Goal: Browse casually: Explore the website without a specific task or goal

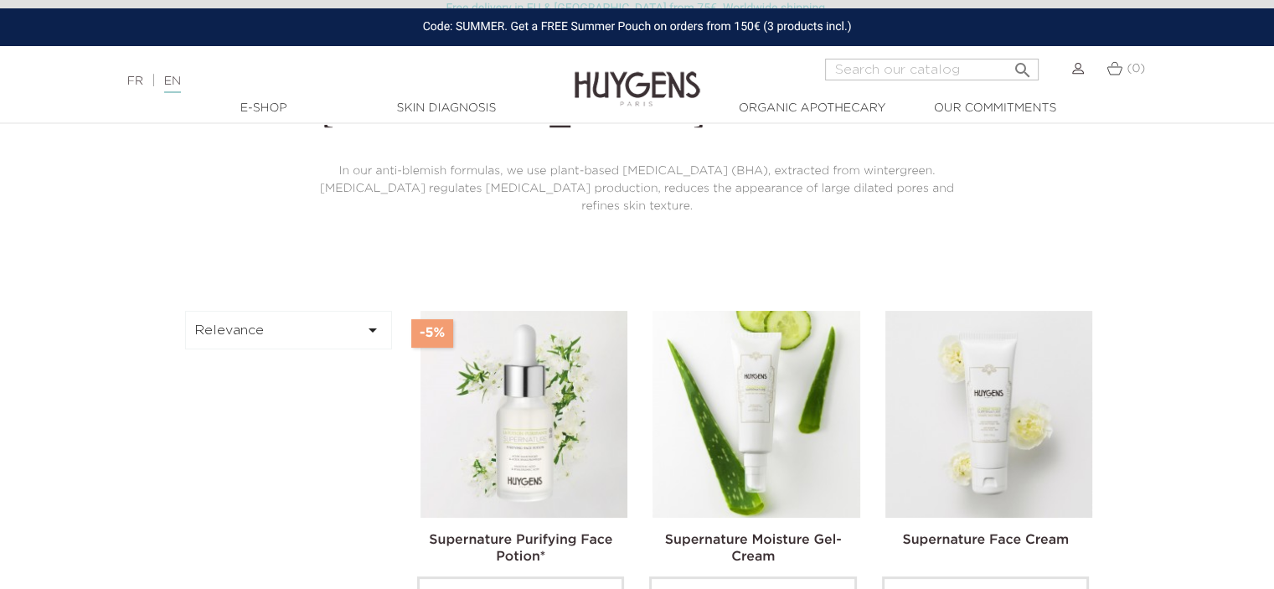
scroll to position [168, 0]
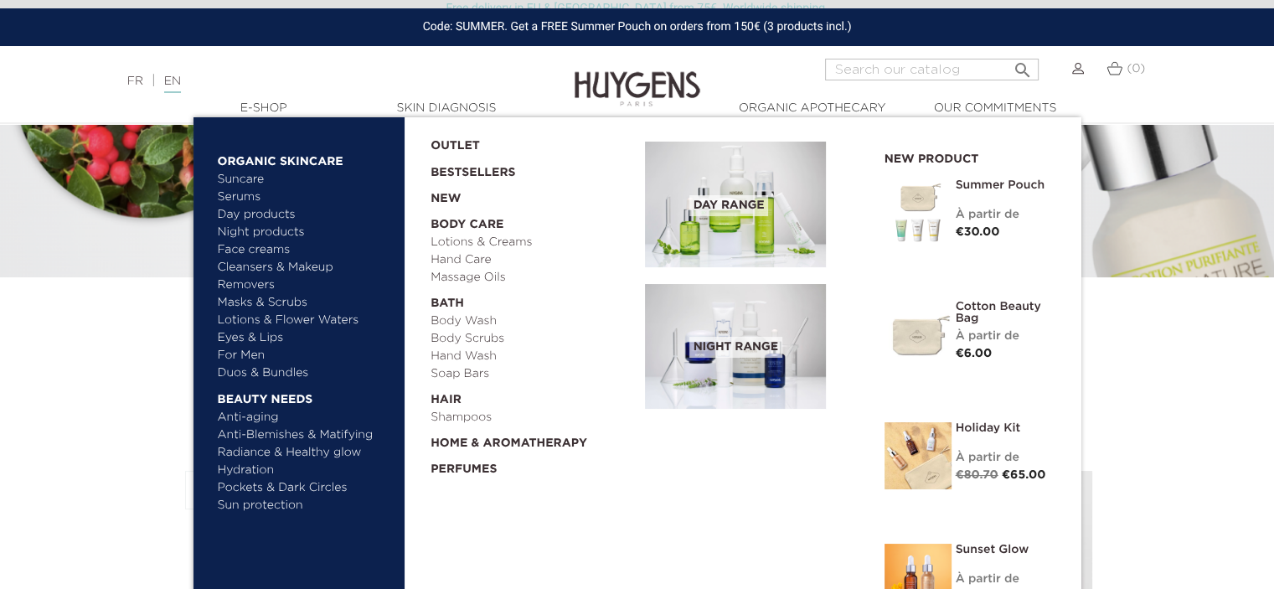
click at [245, 338] on link "Eyes & Lips" at bounding box center [305, 338] width 175 height 18
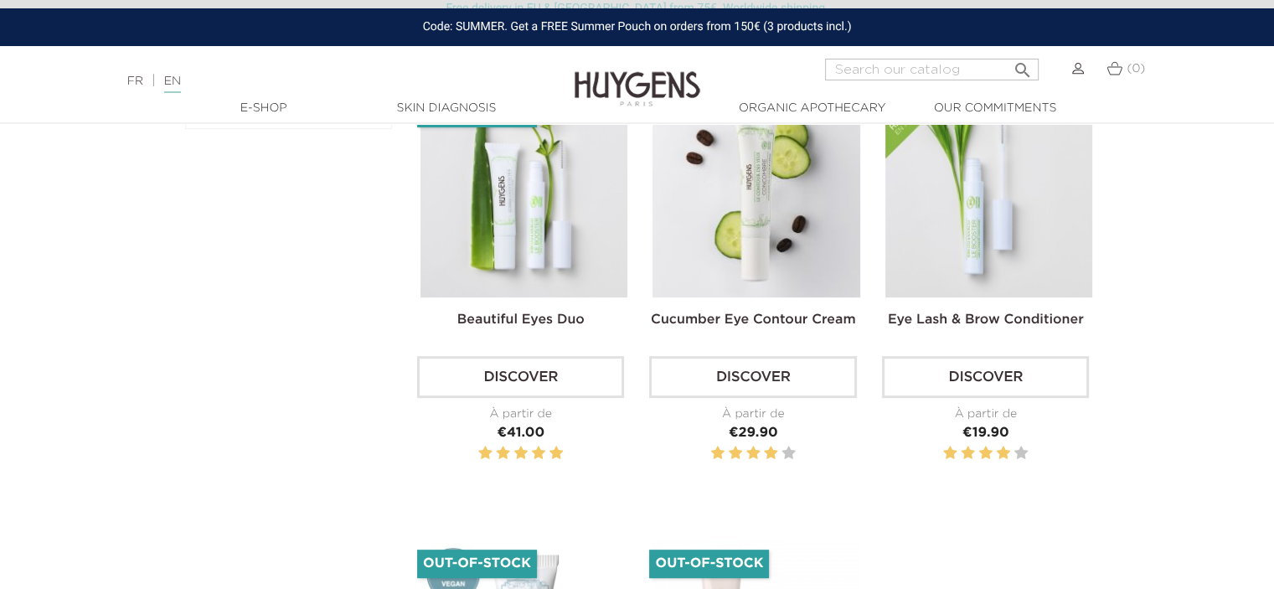
scroll to position [503, 0]
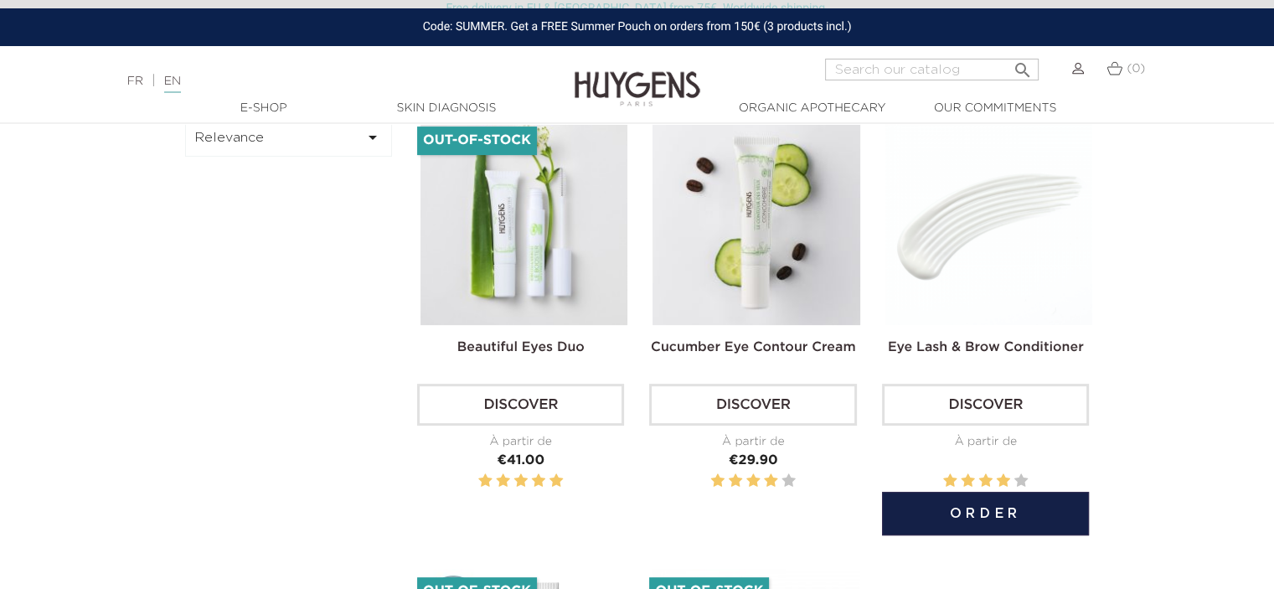
click at [962, 228] on img at bounding box center [989, 221] width 207 height 207
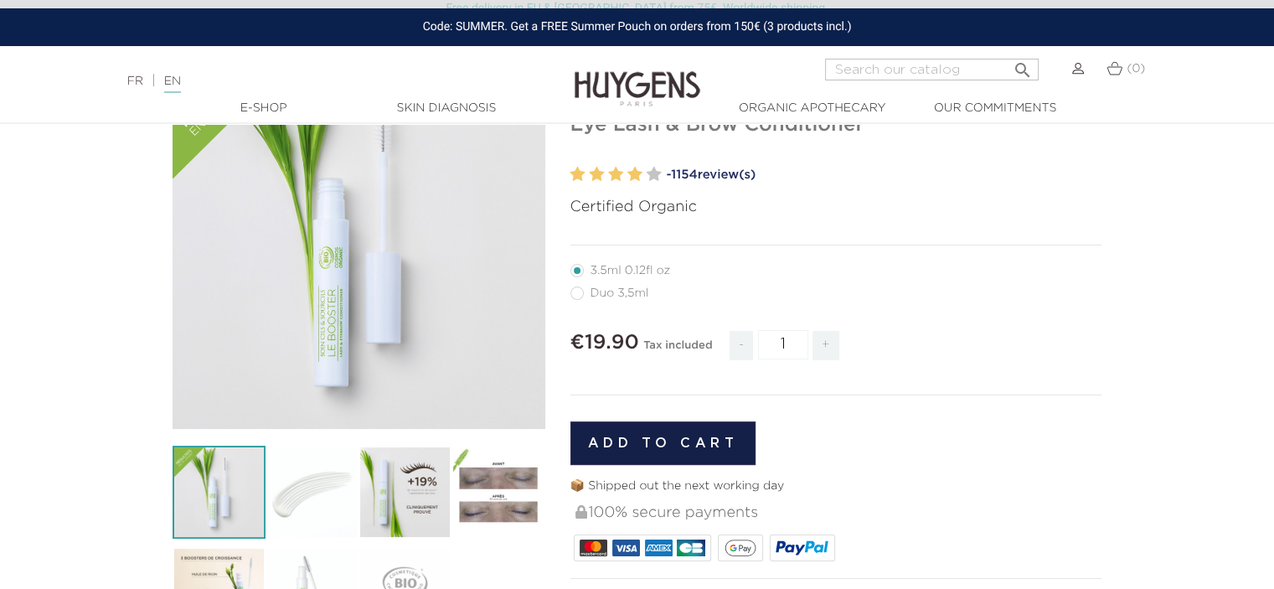
scroll to position [168, 0]
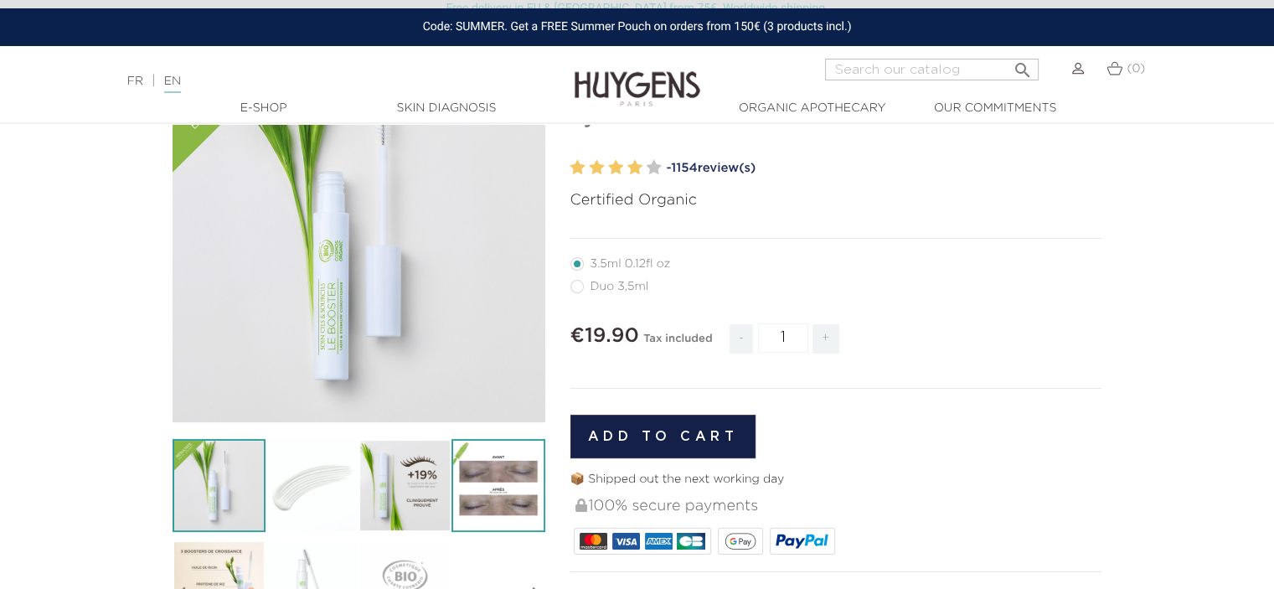
click at [493, 502] on img at bounding box center [498, 485] width 93 height 93
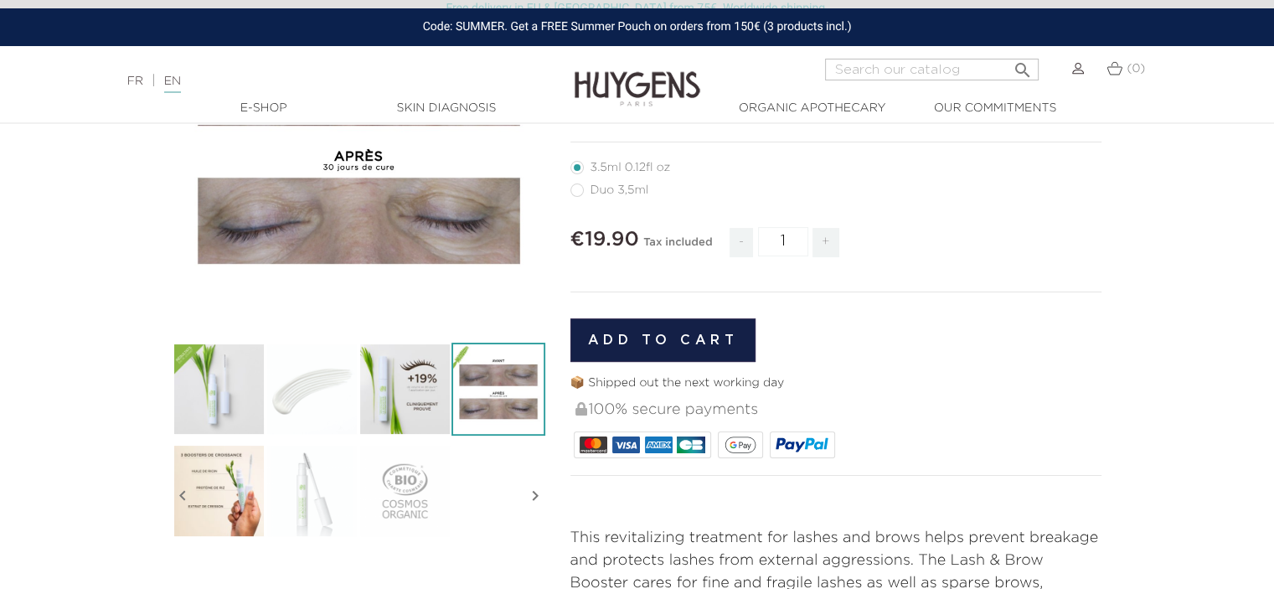
scroll to position [419, 0]
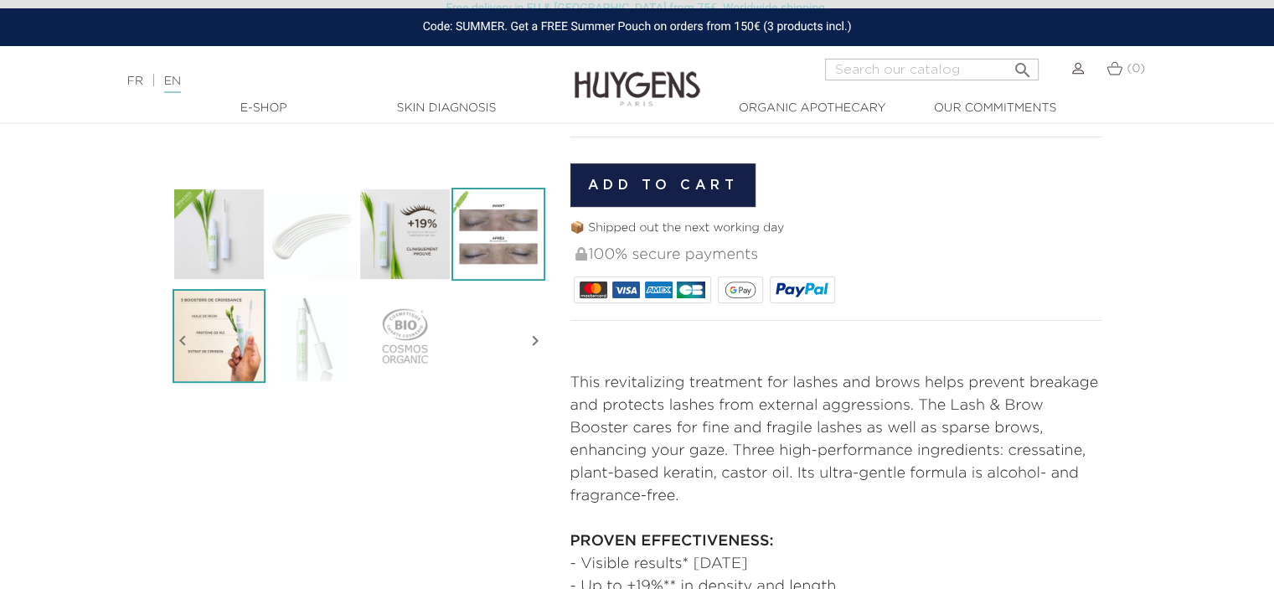
click at [208, 338] on img at bounding box center [219, 335] width 93 height 93
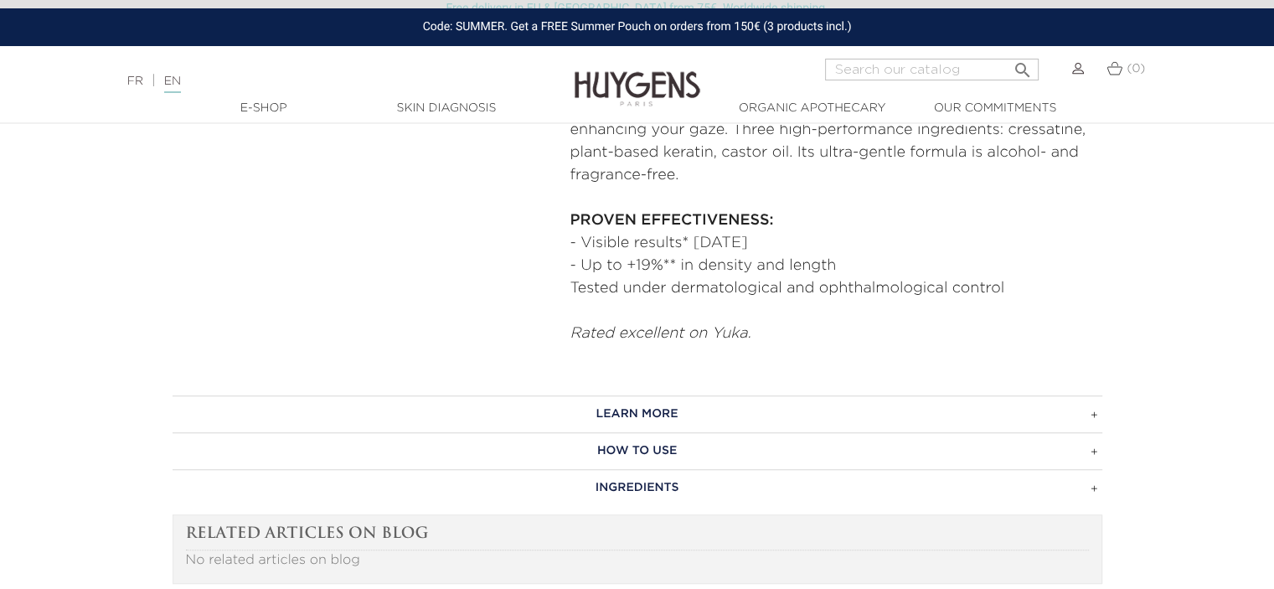
scroll to position [754, 0]
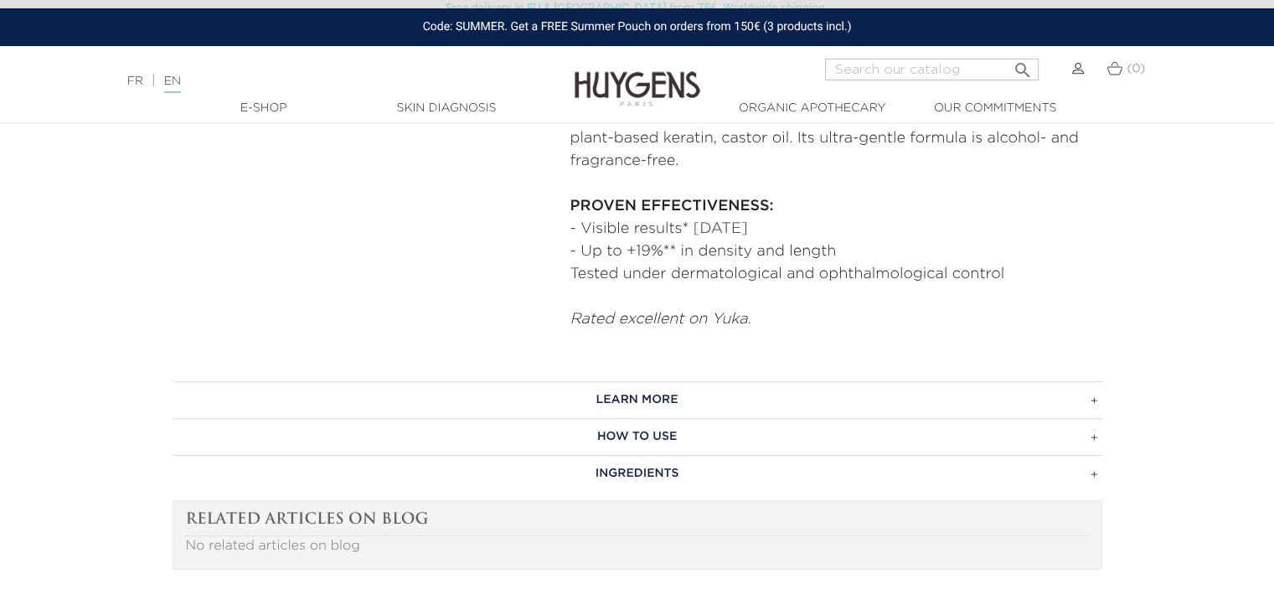
click at [813, 431] on h3 "HOW TO USE" at bounding box center [638, 436] width 930 height 37
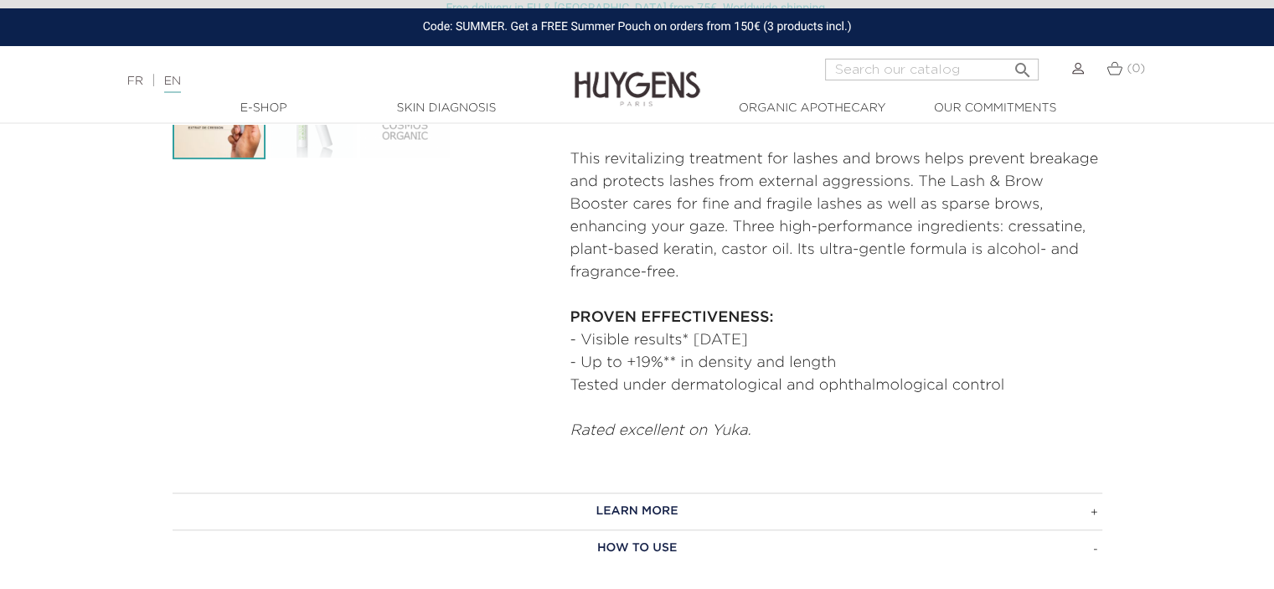
scroll to position [0, 0]
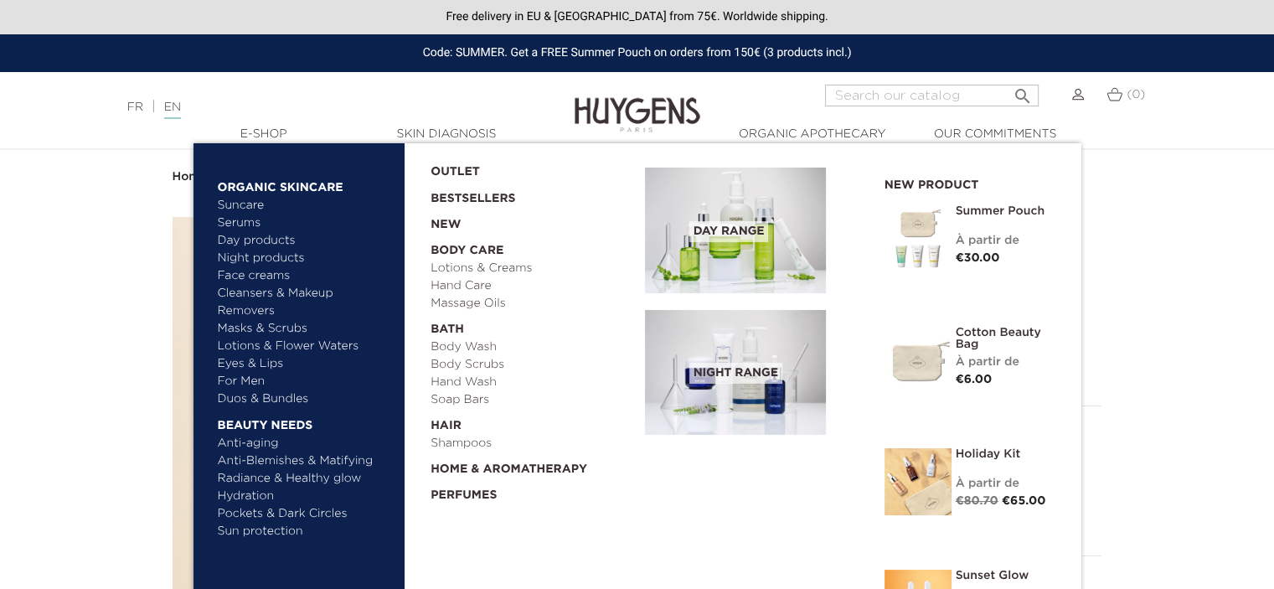
click at [272, 400] on link "Duos & Bundles" at bounding box center [305, 399] width 175 height 18
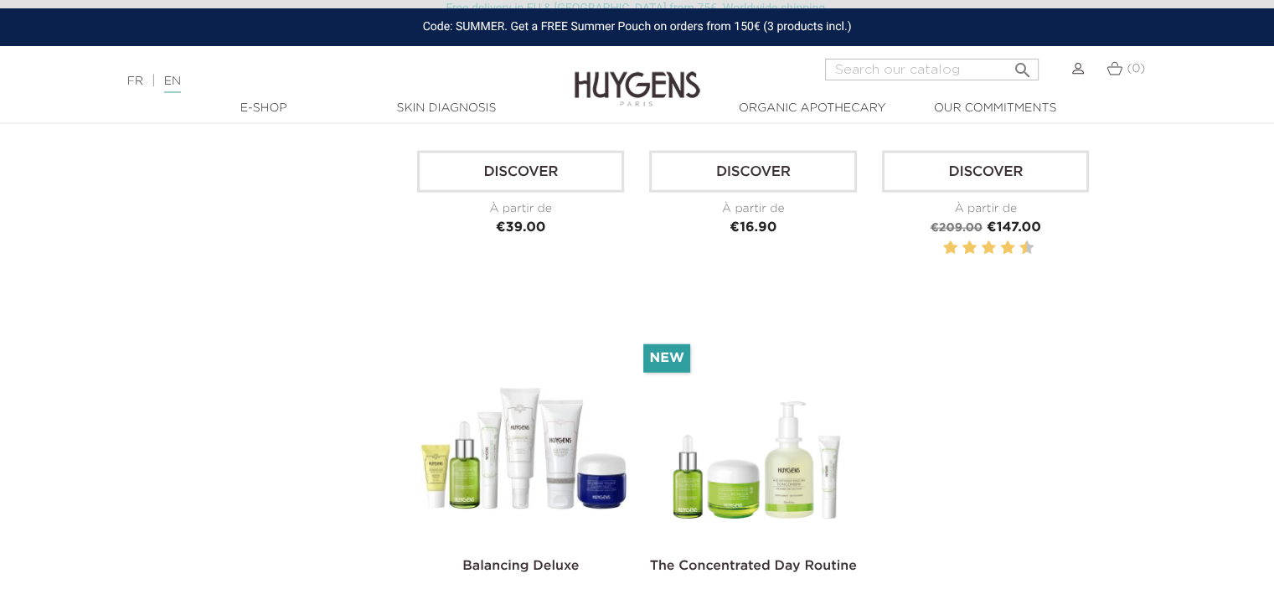
scroll to position [3770, 0]
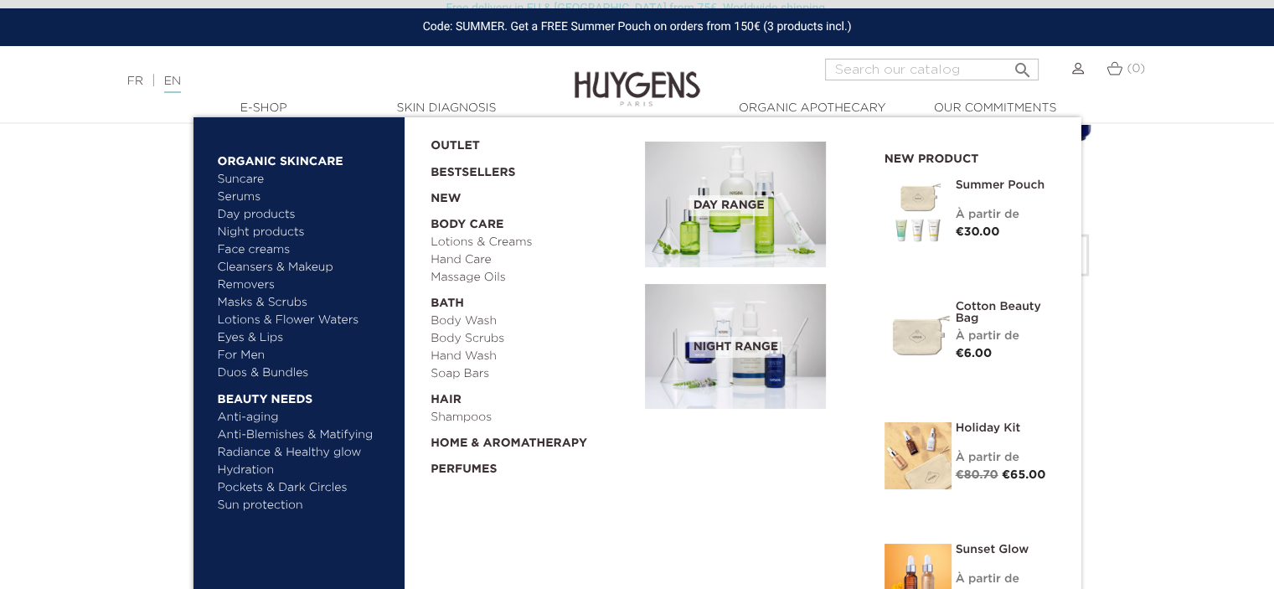
click at [266, 267] on link "Cleansers & Makeup Removers" at bounding box center [305, 276] width 175 height 35
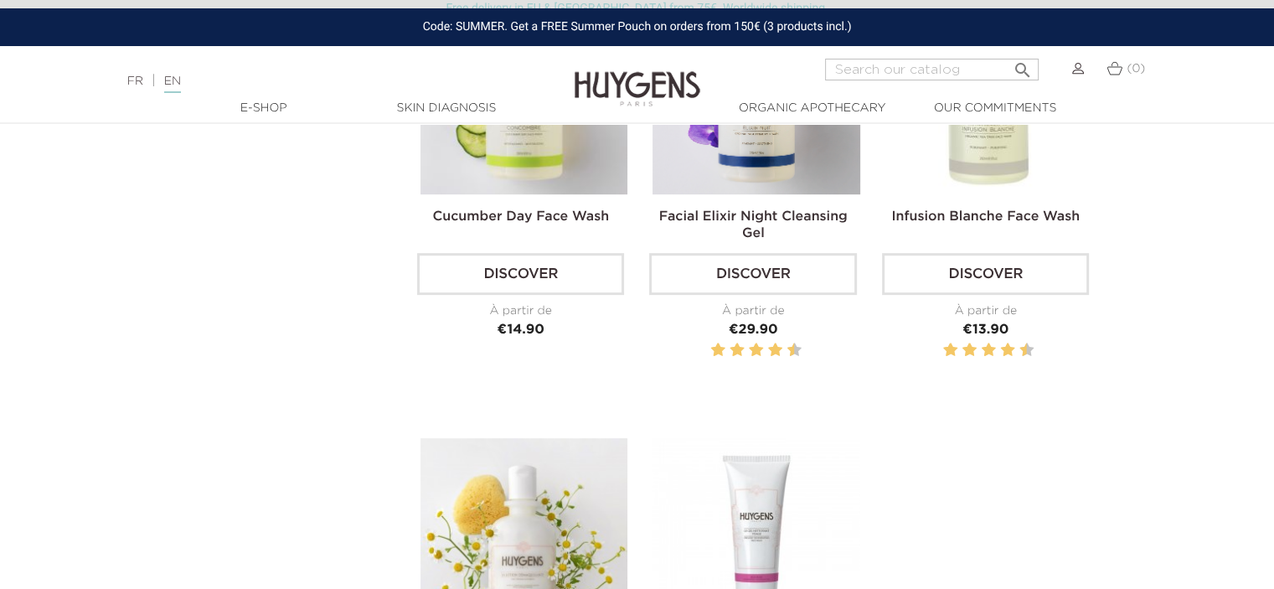
scroll to position [586, 0]
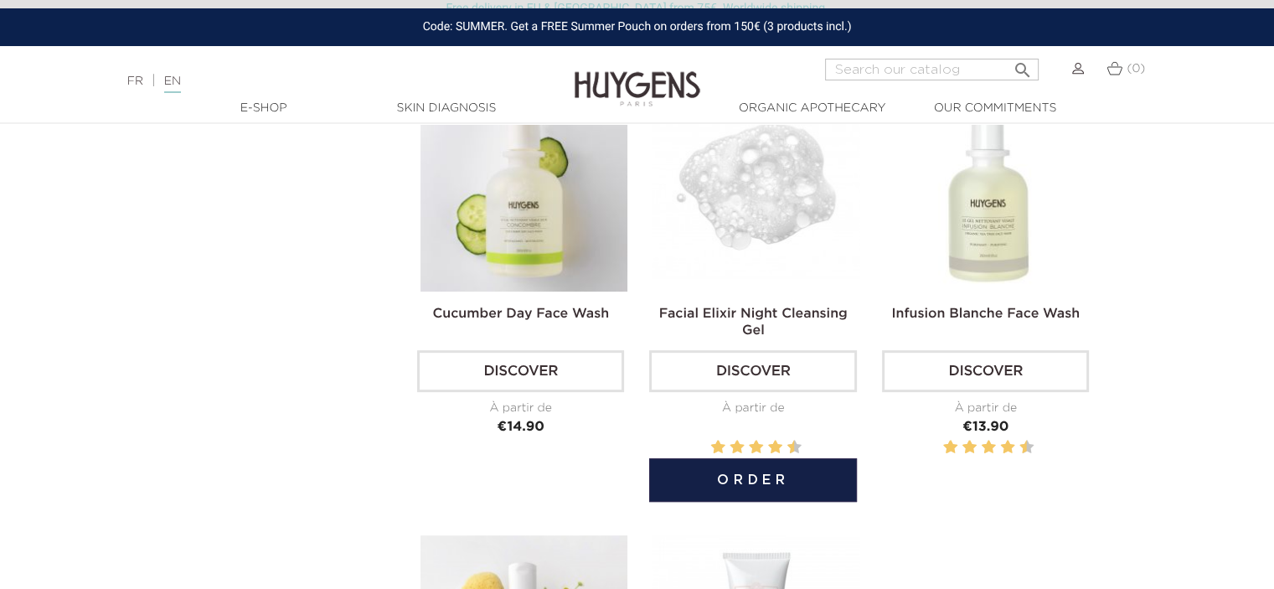
click at [771, 209] on img at bounding box center [756, 188] width 207 height 207
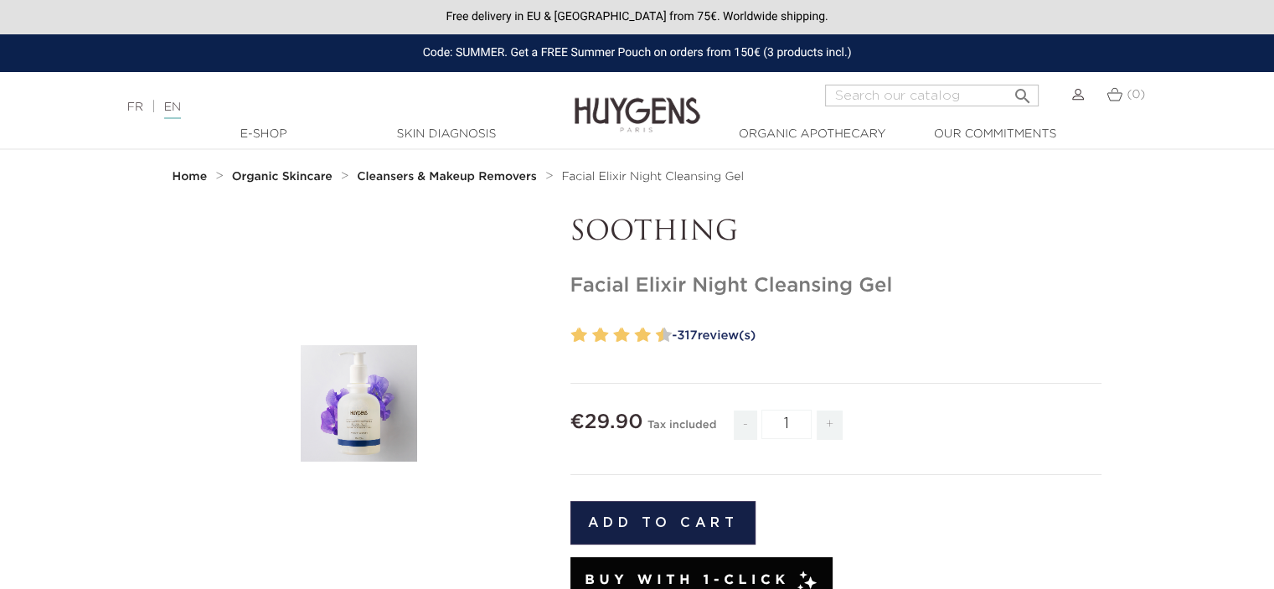
click at [710, 338] on link "- 317 review(s)" at bounding box center [885, 335] width 436 height 25
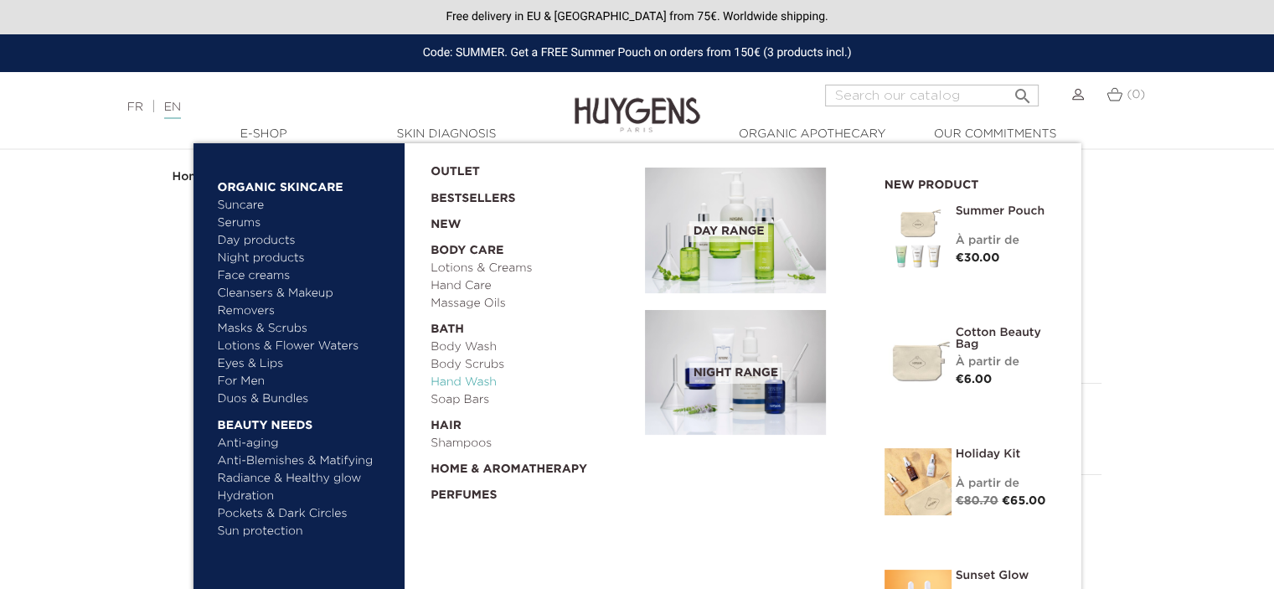
click at [467, 380] on link "Hand Wash" at bounding box center [532, 383] width 203 height 18
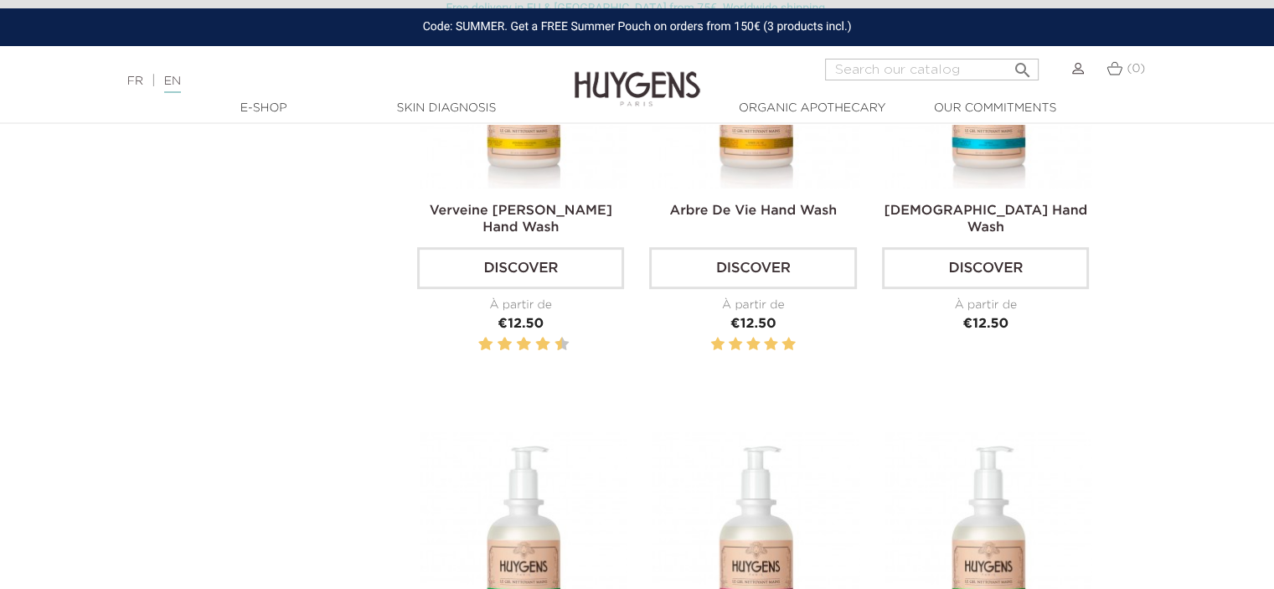
scroll to position [586, 0]
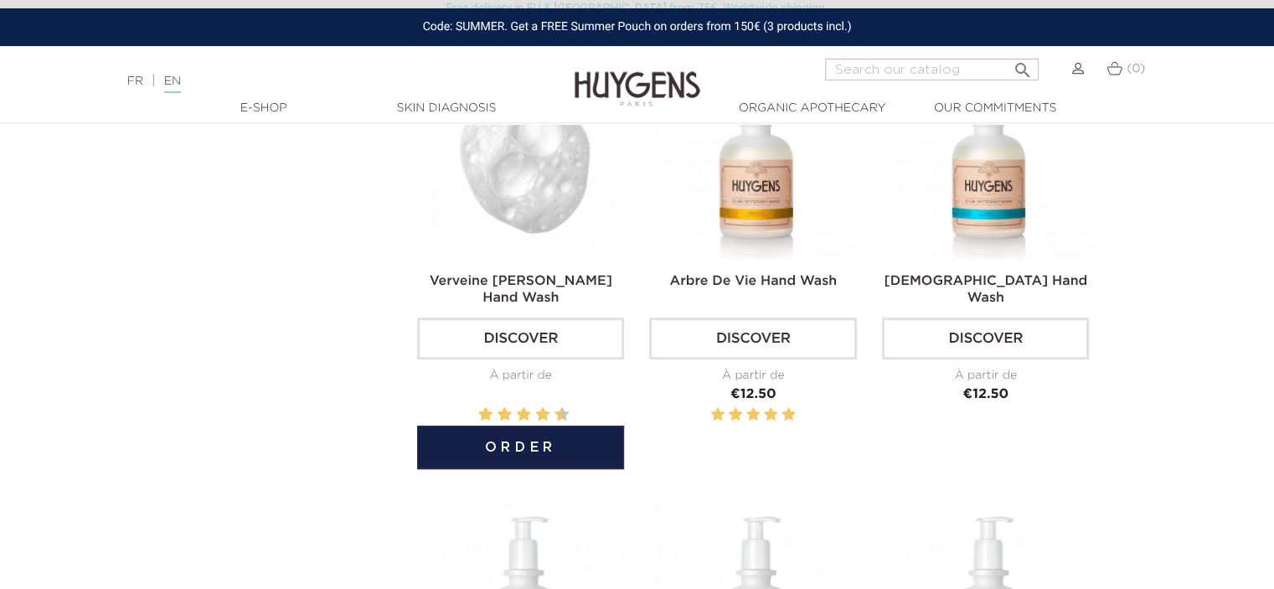
click at [513, 180] on img at bounding box center [524, 155] width 207 height 207
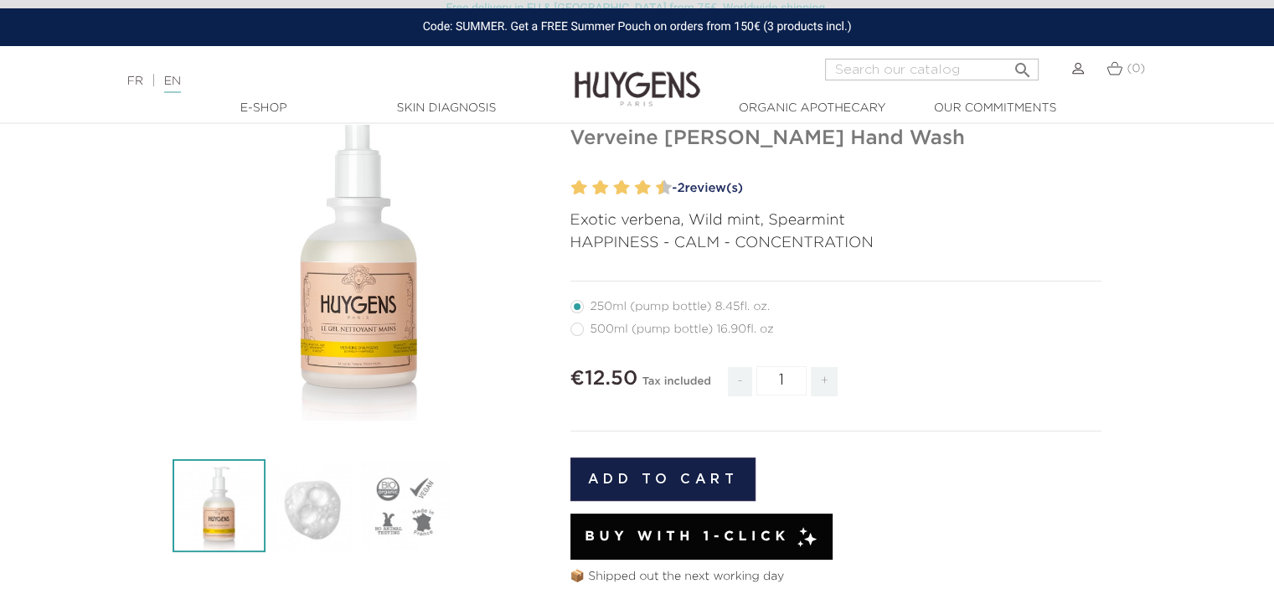
scroll to position [168, 0]
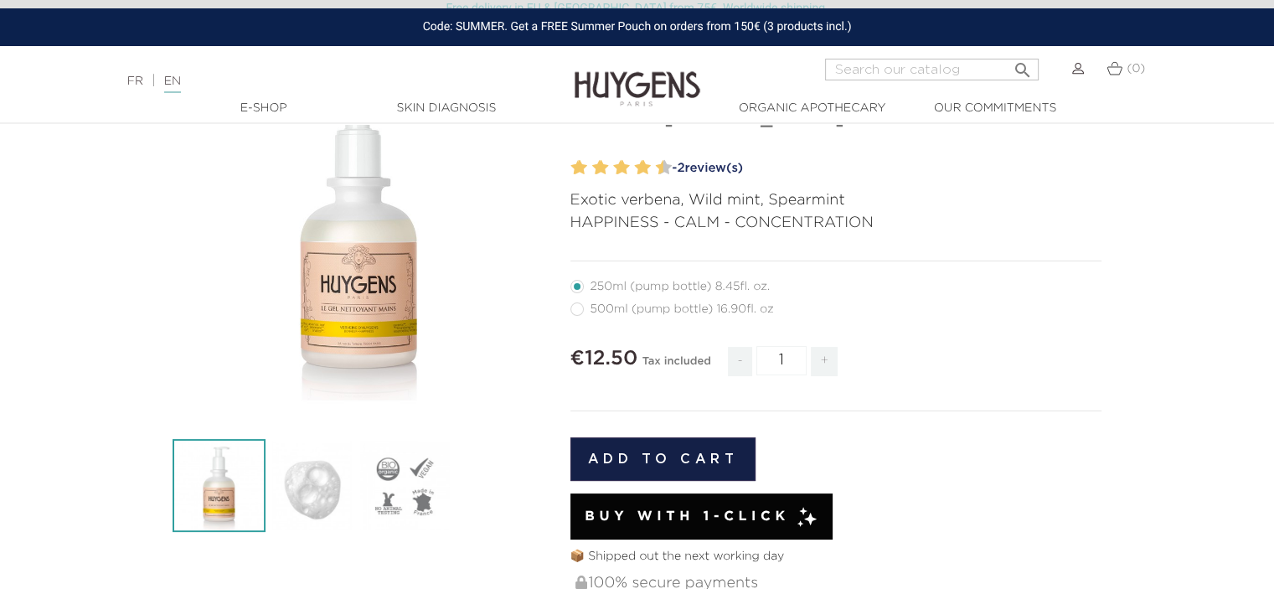
click at [577, 311] on label3"] "500ml (pump bottle) 16.90fl. oz" at bounding box center [683, 308] width 224 height 13
radio input "true"
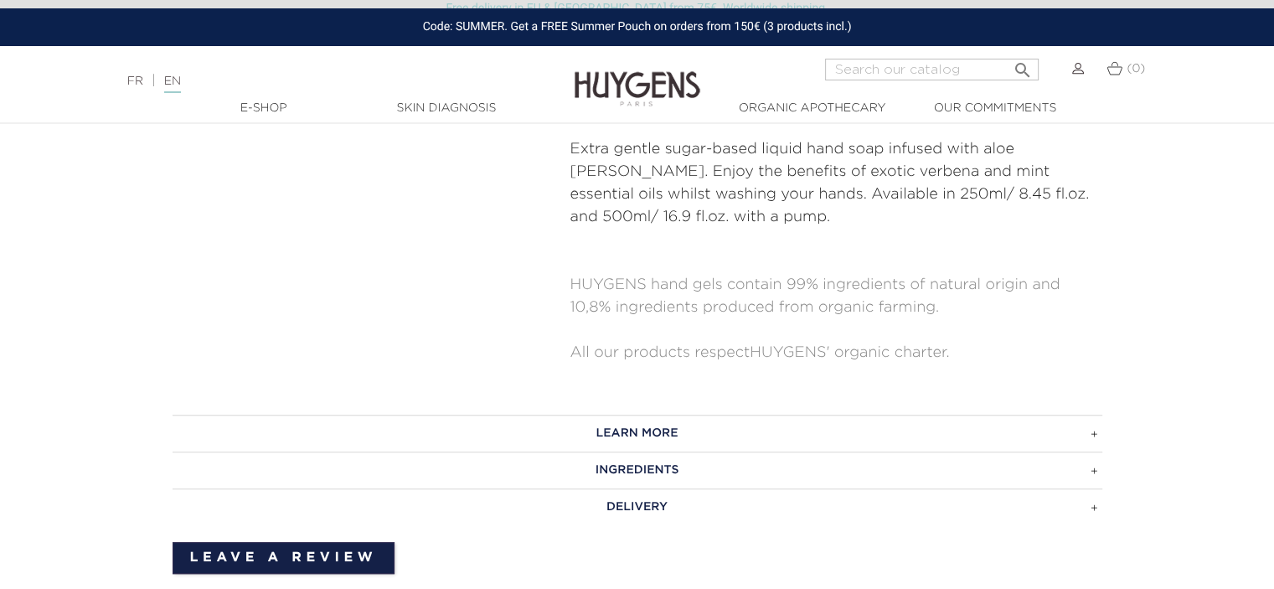
scroll to position [838, 0]
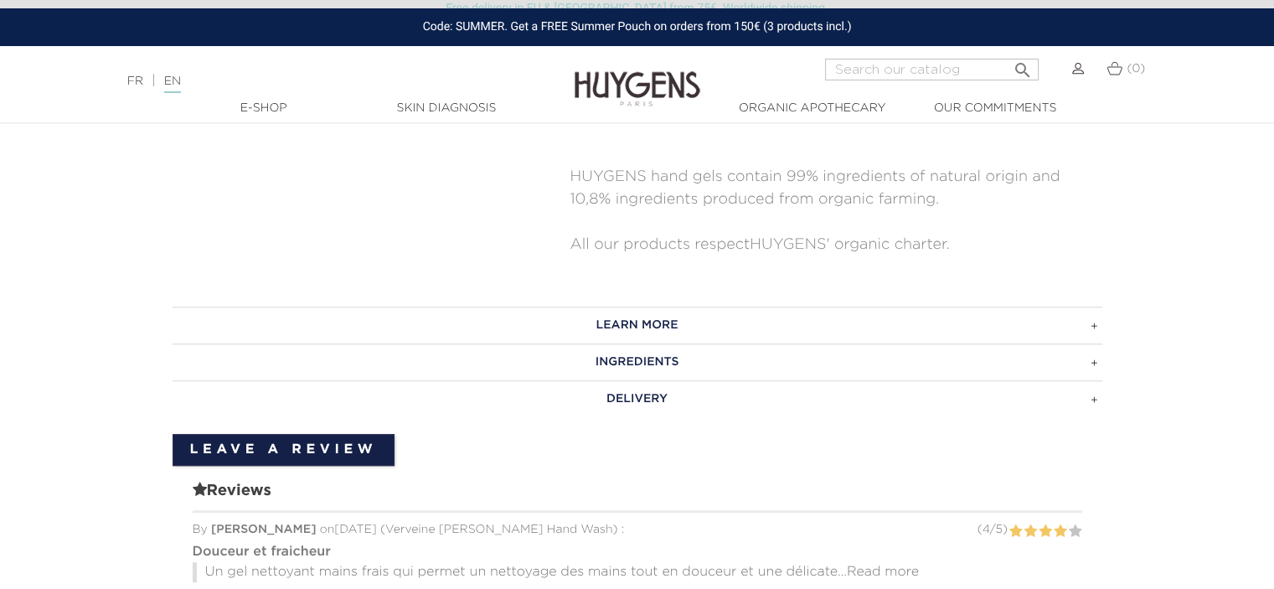
click at [1094, 363] on h3 "INGREDIENTS" at bounding box center [638, 362] width 930 height 37
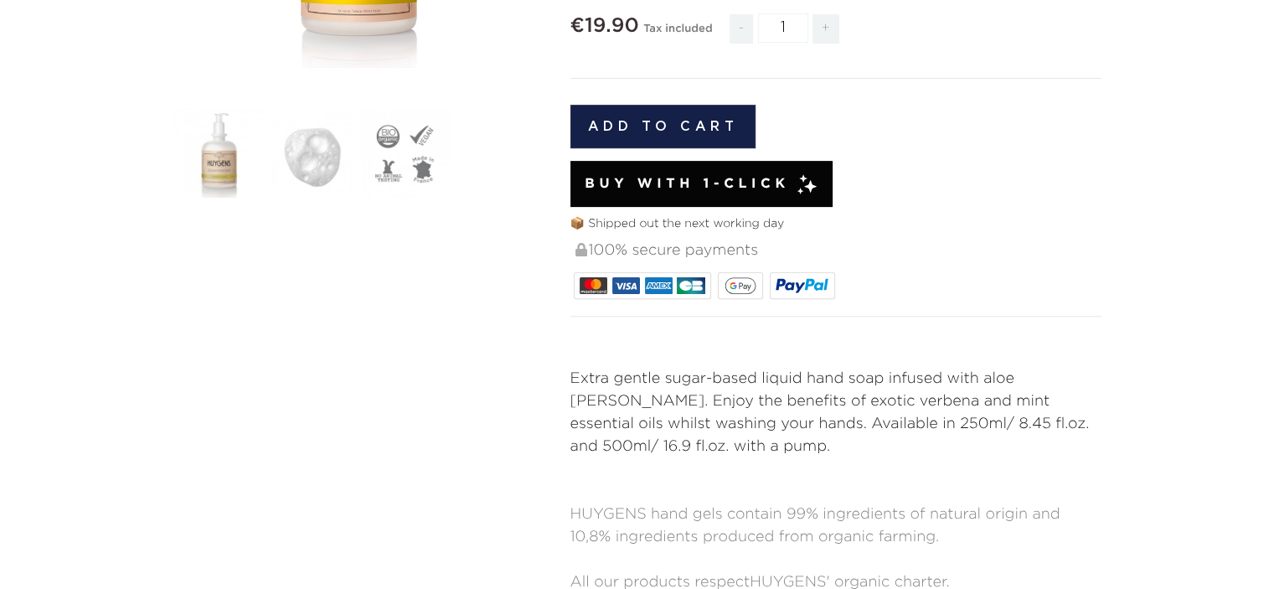
scroll to position [0, 0]
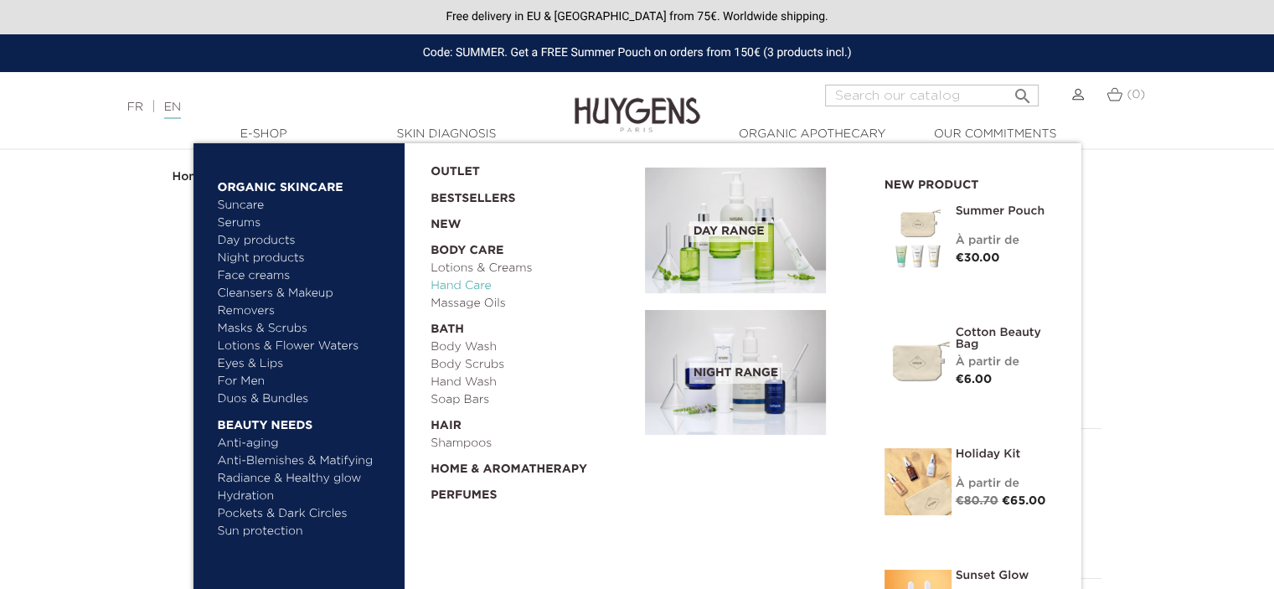
click at [456, 286] on link "Hand Care" at bounding box center [532, 286] width 203 height 18
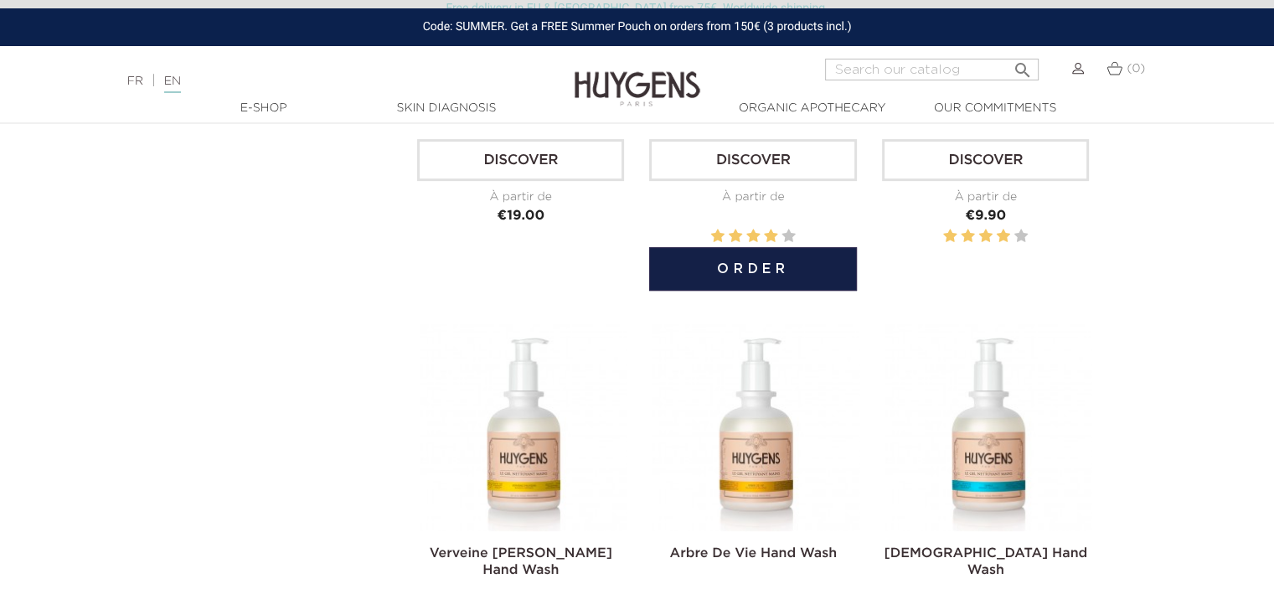
scroll to position [670, 0]
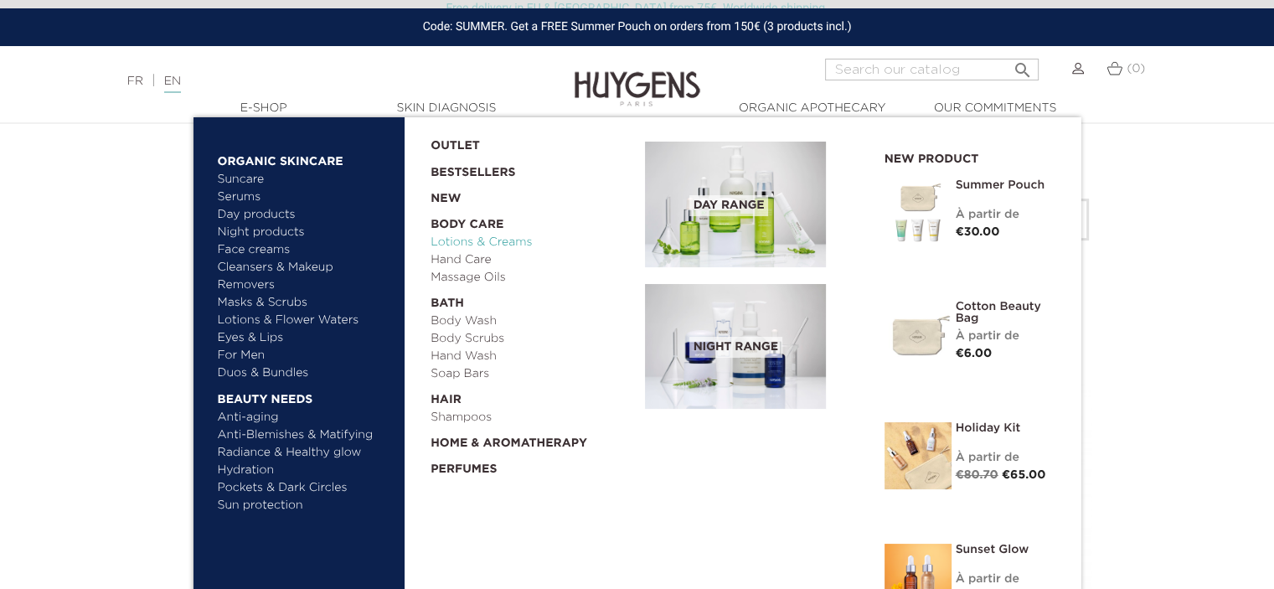
click at [473, 243] on link "Lotions & Creams" at bounding box center [532, 243] width 203 height 18
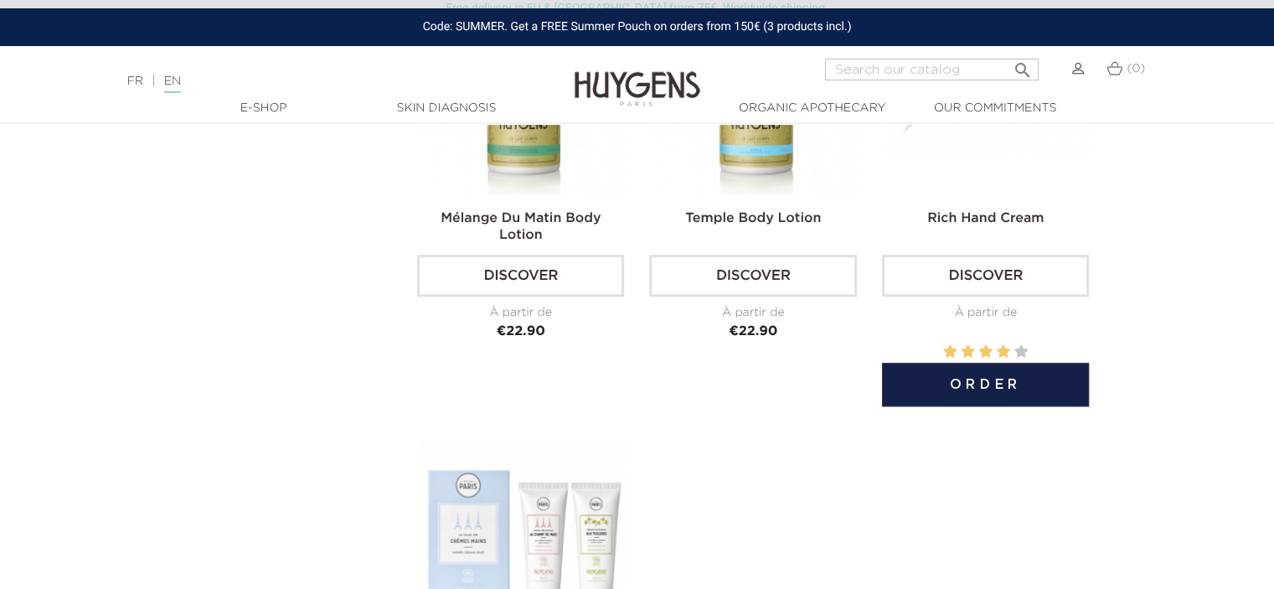
scroll to position [1676, 0]
